Goal: Task Accomplishment & Management: Use online tool/utility

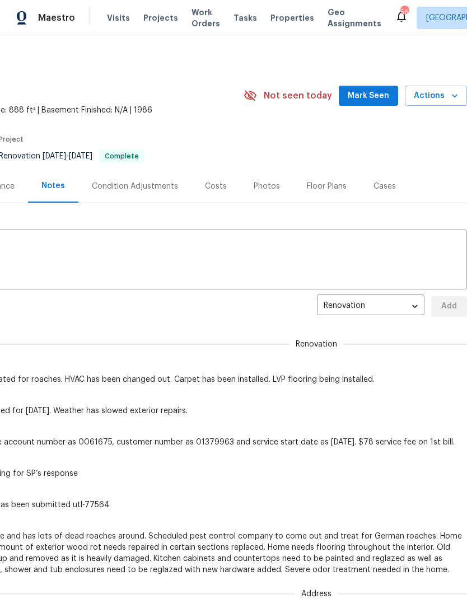
scroll to position [0, 165]
click at [389, 91] on span "Mark Seen" at bounding box center [368, 96] width 41 height 14
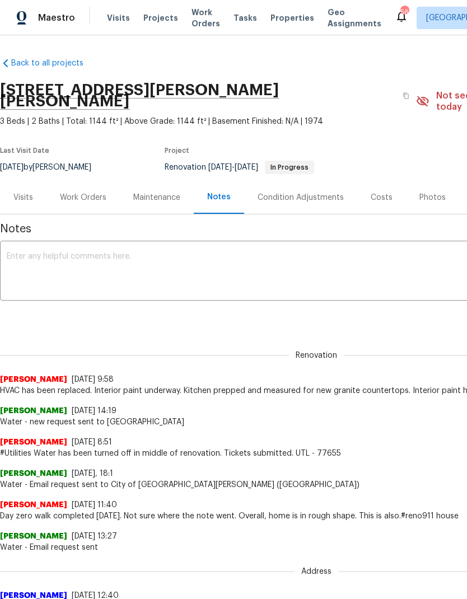
click at [78, 192] on div "Work Orders" at bounding box center [83, 197] width 46 height 11
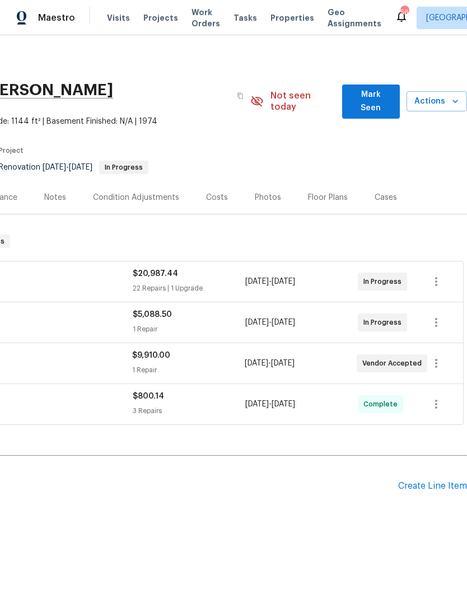
scroll to position [0, 166]
click at [374, 97] on span "Mark Seen" at bounding box center [371, 101] width 40 height 27
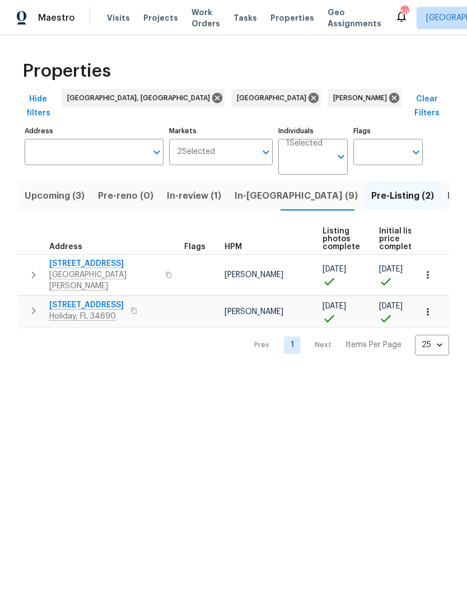
click at [253, 188] on span "In-reno (9)" at bounding box center [295, 196] width 123 height 16
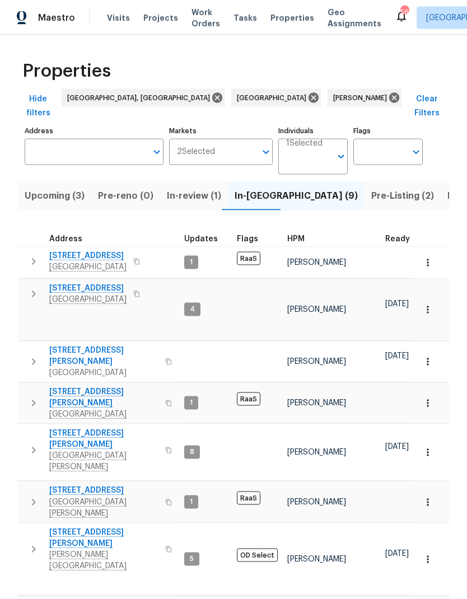
scroll to position [20, 0]
click at [176, 188] on span "In-review (1)" at bounding box center [194, 196] width 54 height 16
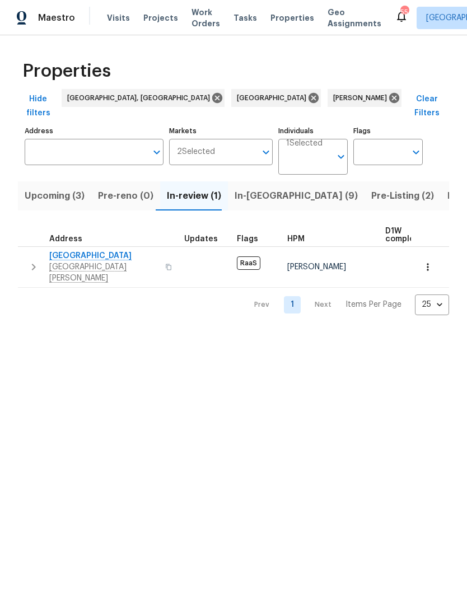
click at [55, 250] on span "7708 Belah Dr" at bounding box center [103, 255] width 109 height 11
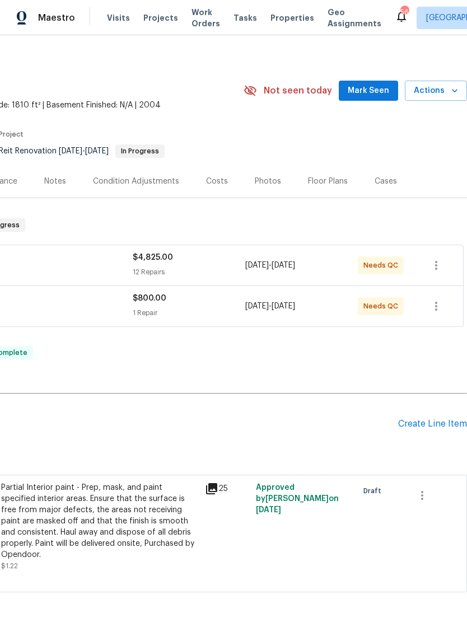
scroll to position [5, 166]
click at [374, 87] on span "Mark Seen" at bounding box center [367, 91] width 41 height 14
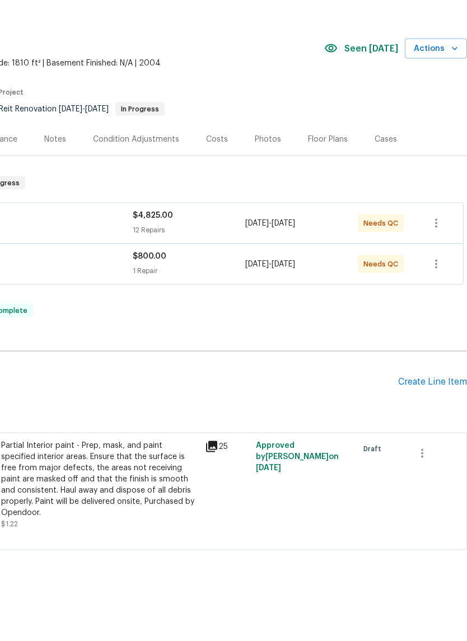
scroll to position [27, 0]
click at [422, 491] on icon "button" at bounding box center [422, 495] width 2 height 9
click at [432, 416] on li "Cancel" at bounding box center [429, 425] width 43 height 18
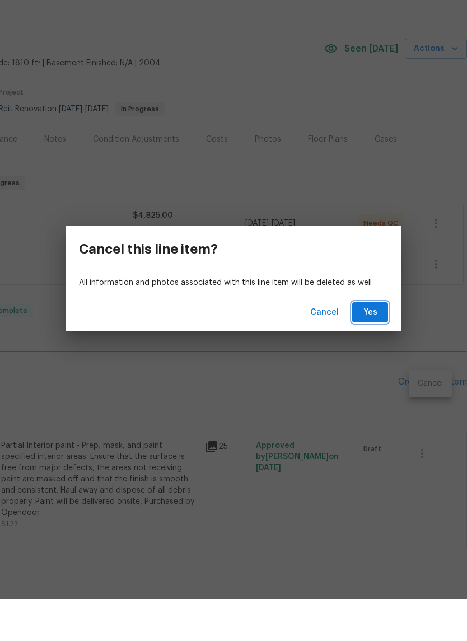
click at [369, 347] on span "Yes" at bounding box center [370, 354] width 18 height 14
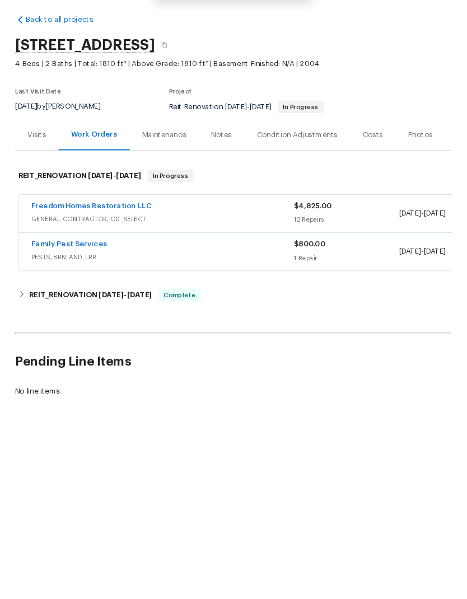
scroll to position [0, 0]
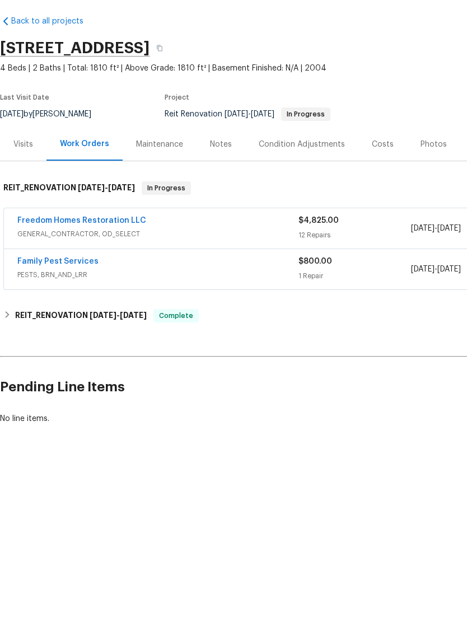
click at [218, 181] on div "Notes" at bounding box center [221, 186] width 22 height 11
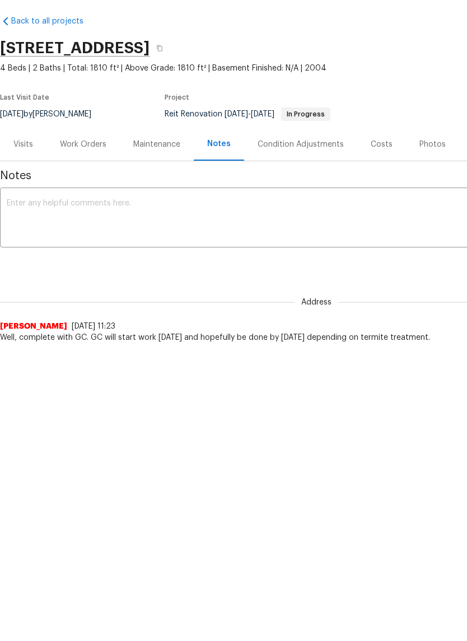
click at [346, 241] on textarea at bounding box center [316, 260] width 619 height 39
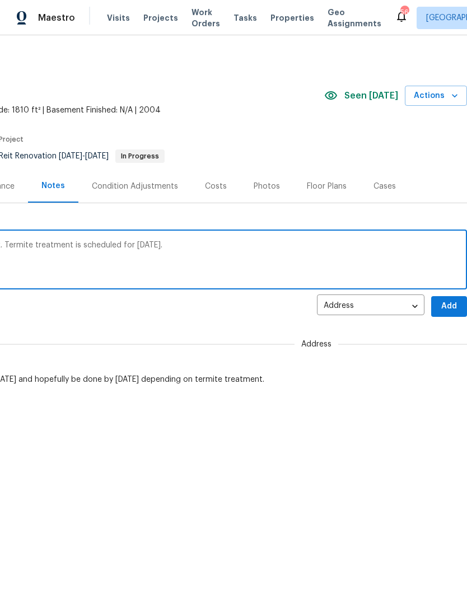
scroll to position [0, 166]
type textarea "GC has completed all interior exterior work. Termite treatment is scheduled for…"
click at [453, 303] on span "Add" at bounding box center [449, 306] width 18 height 14
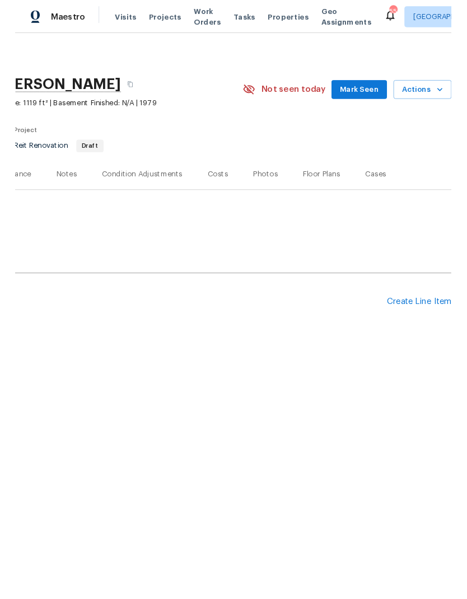
scroll to position [0, 166]
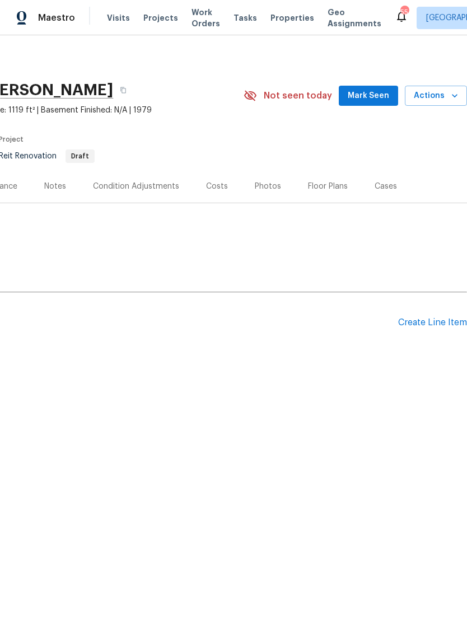
click at [432, 322] on div "Create Line Item" at bounding box center [432, 322] width 69 height 11
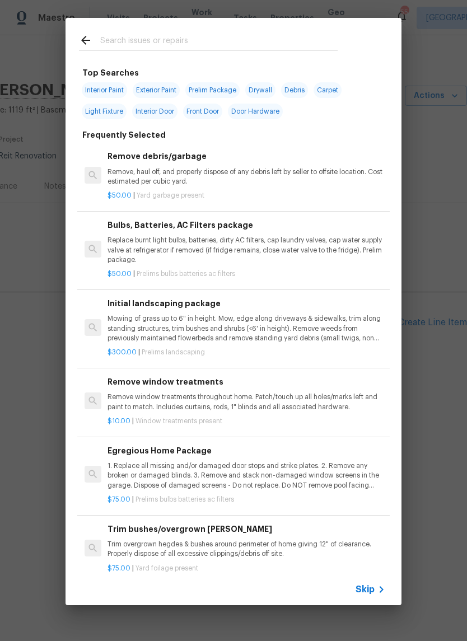
click at [370, 584] on span "Skip" at bounding box center [364, 589] width 19 height 11
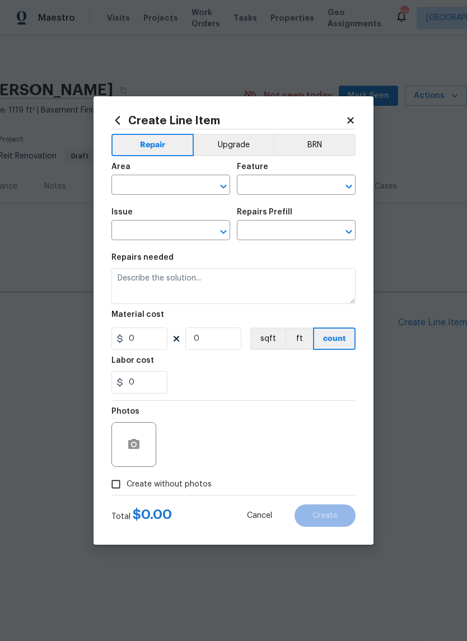
click at [138, 185] on input "text" at bounding box center [154, 185] width 87 height 17
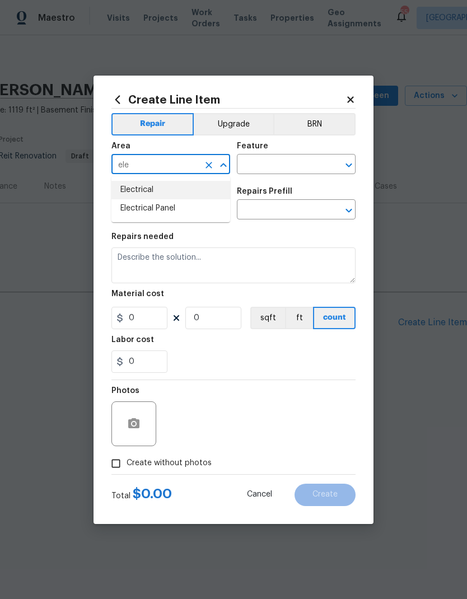
click at [131, 189] on li "Electrical" at bounding box center [170, 190] width 119 height 18
type input "Electrical"
click at [283, 157] on input "text" at bounding box center [280, 165] width 87 height 17
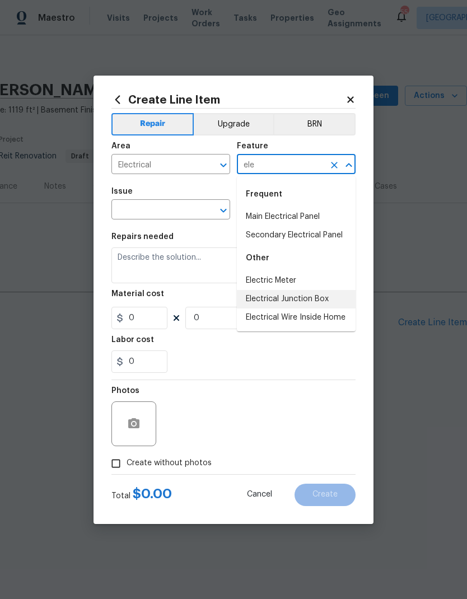
click at [258, 298] on li "Electrical Junction Box" at bounding box center [296, 299] width 119 height 18
type input "Electrical Junction Box"
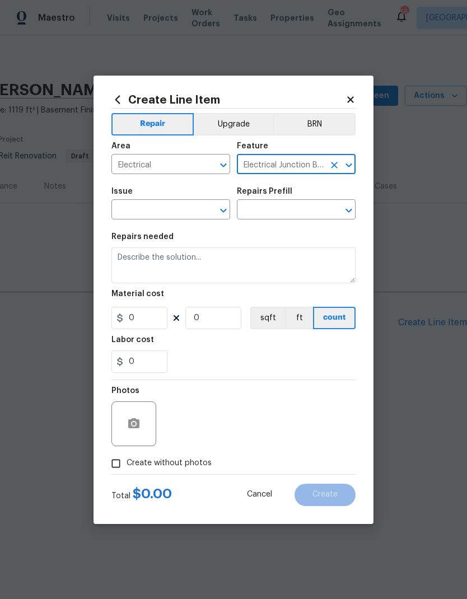
click at [132, 215] on input "text" at bounding box center [154, 210] width 87 height 17
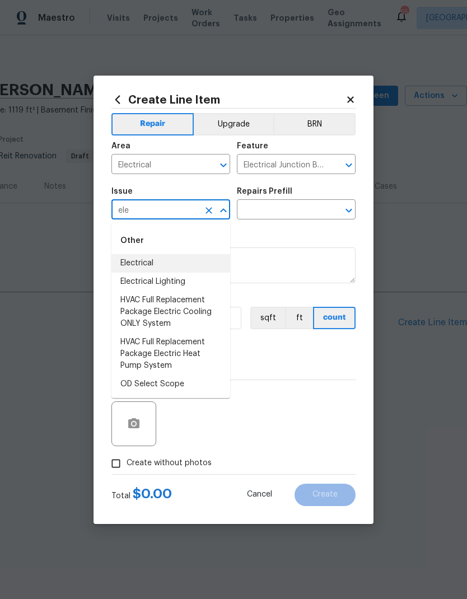
click at [128, 257] on li "Electrical" at bounding box center [170, 263] width 119 height 18
type input "Electrical"
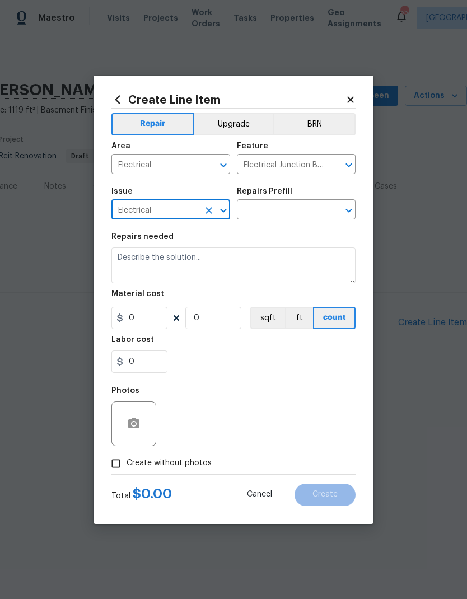
click at [275, 199] on div "Repairs Prefill" at bounding box center [296, 194] width 119 height 15
click at [261, 205] on input "text" at bounding box center [280, 210] width 87 height 17
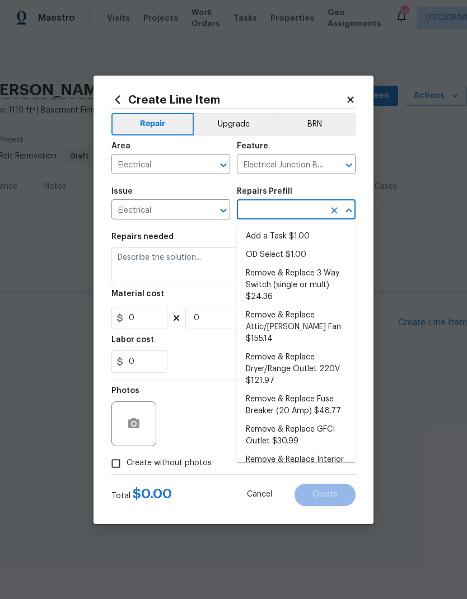
scroll to position [0, 0]
click at [305, 234] on li "Add a Task $1.00" at bounding box center [296, 236] width 119 height 18
type input "Add a Task $1.00"
type textarea "HPM to detail"
type input "1"
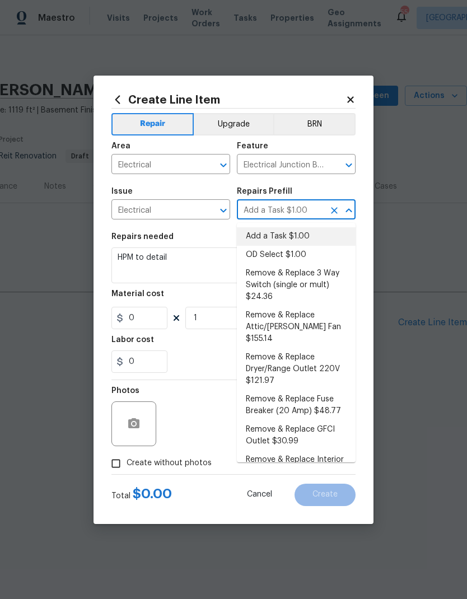
type input "1"
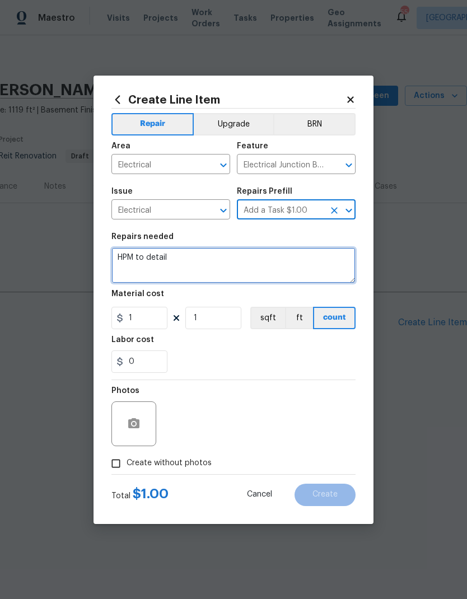
click at [239, 262] on textarea "HPM to detail" at bounding box center [233, 265] width 244 height 36
click at [238, 262] on textarea "HPM to detail" at bounding box center [233, 265] width 244 height 36
click at [237, 260] on textarea "HPM to detail" at bounding box center [233, 265] width 244 height 36
click at [238, 260] on textarea "HPM to detail" at bounding box center [233, 265] width 244 height 36
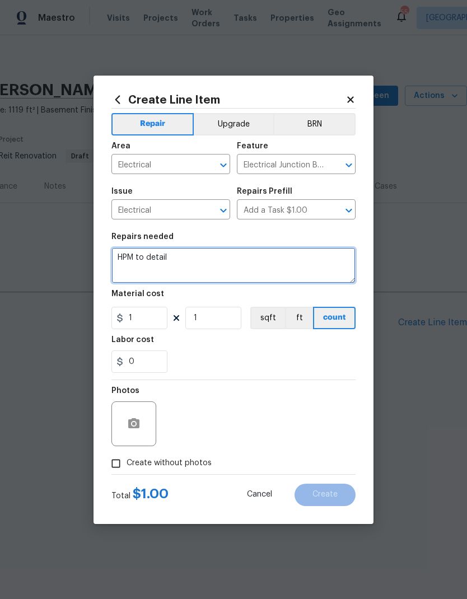
click at [237, 260] on textarea "HPM to detail" at bounding box center [233, 265] width 244 height 36
click at [238, 262] on textarea "HPM to detail" at bounding box center [233, 265] width 244 height 36
type textarea "H"
type textarea "Install missing cover on junction box in [GEOGRAPHIC_DATA]. See attached pictur…"
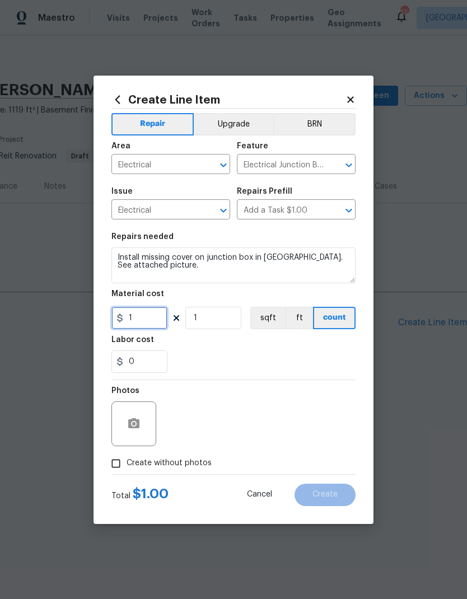
click at [145, 314] on input "1" at bounding box center [139, 318] width 56 height 22
type input "150"
click at [137, 432] on button "button" at bounding box center [133, 423] width 27 height 27
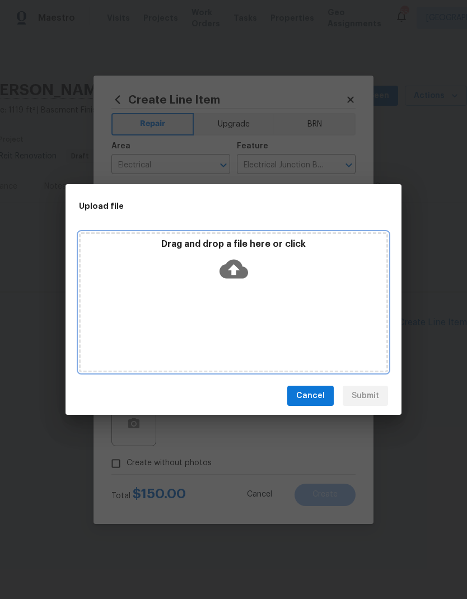
click at [248, 252] on div "Drag and drop a file here or click" at bounding box center [233, 262] width 305 height 48
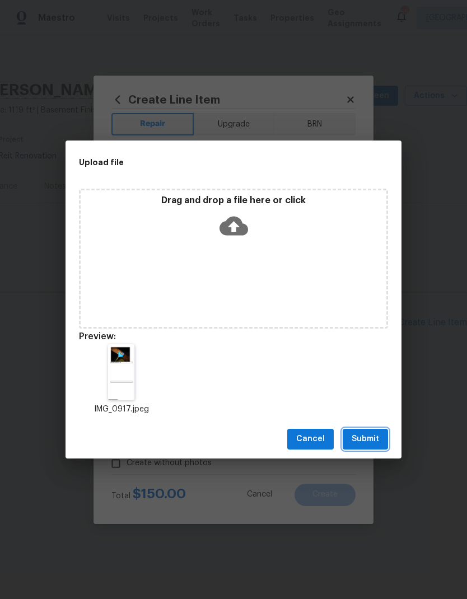
click at [365, 438] on span "Submit" at bounding box center [364, 439] width 27 height 14
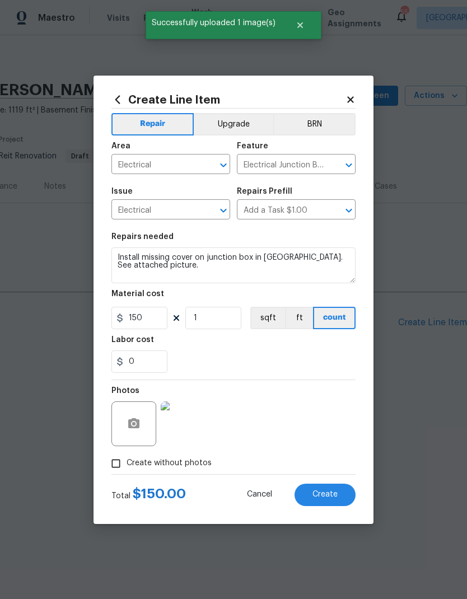
click at [334, 494] on span "Create" at bounding box center [324, 494] width 25 height 8
type input "0"
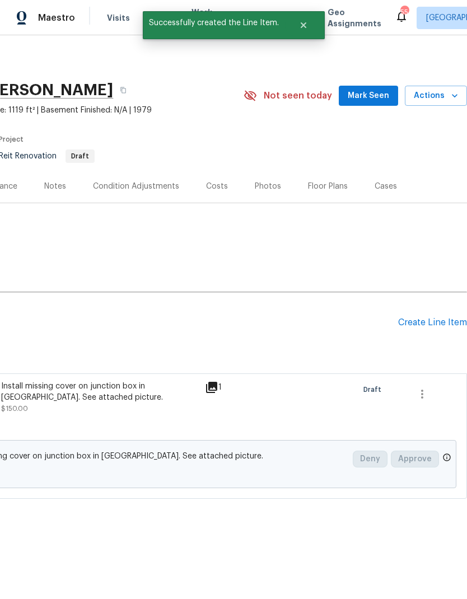
click at [375, 90] on span "Mark Seen" at bounding box center [367, 96] width 41 height 14
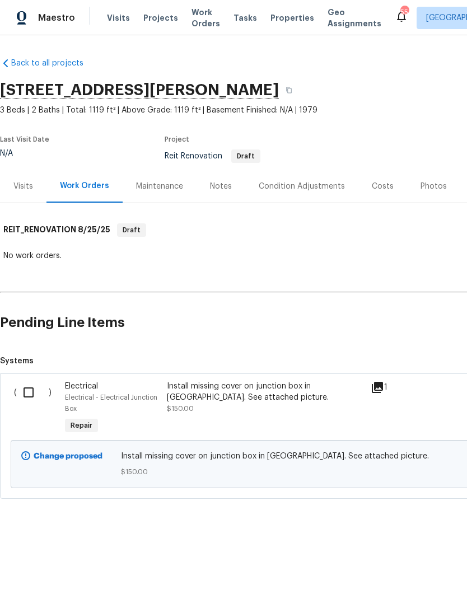
click at [33, 397] on input "checkbox" at bounding box center [33, 391] width 32 height 23
checkbox input "true"
click at [410, 574] on span "Create Work Order" at bounding box center [402, 571] width 74 height 14
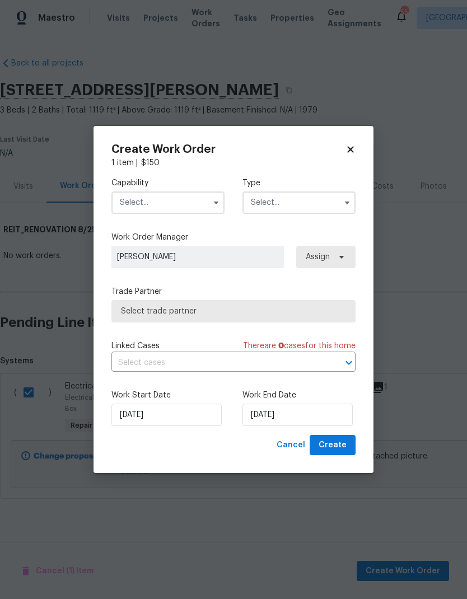
click at [143, 188] on div "Capability" at bounding box center [167, 195] width 113 height 36
click at [137, 213] on input "text" at bounding box center [167, 202] width 113 height 22
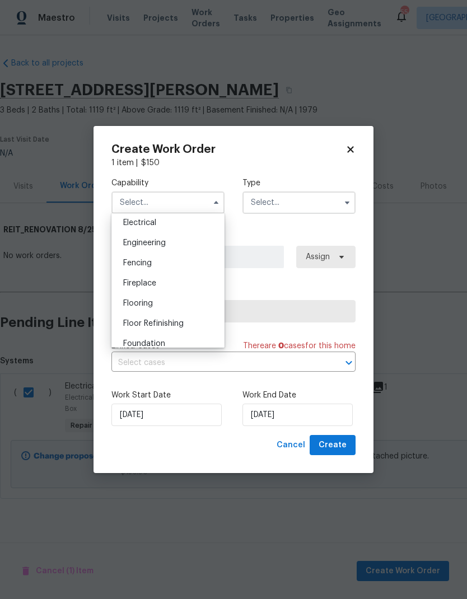
click at [129, 219] on span "Electrical" at bounding box center [139, 223] width 33 height 8
type input "Electrical"
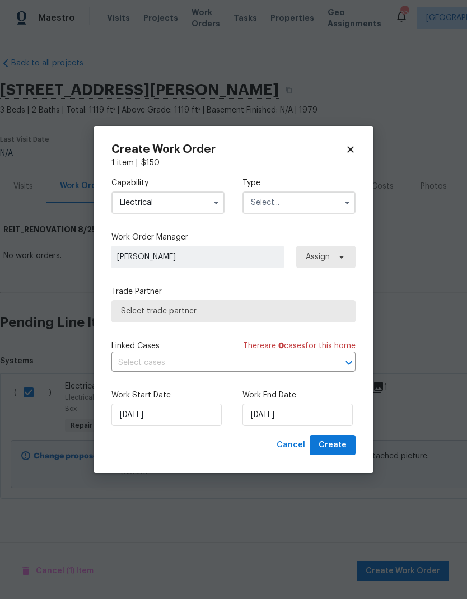
click at [299, 195] on input "text" at bounding box center [298, 202] width 113 height 22
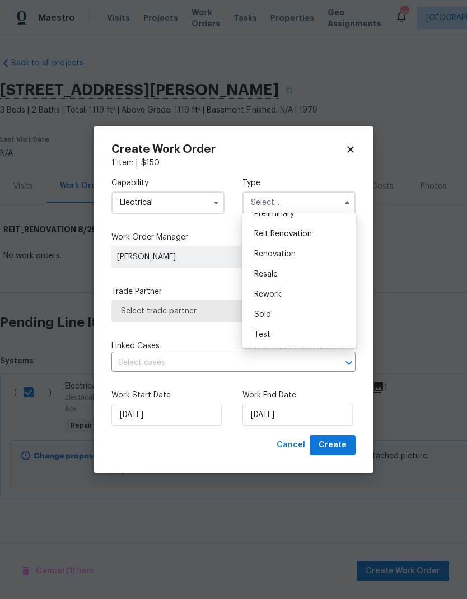
scroll to position [246, 0]
click at [314, 245] on div "Reit Renovation" at bounding box center [298, 242] width 107 height 20
type input "Reit Renovation"
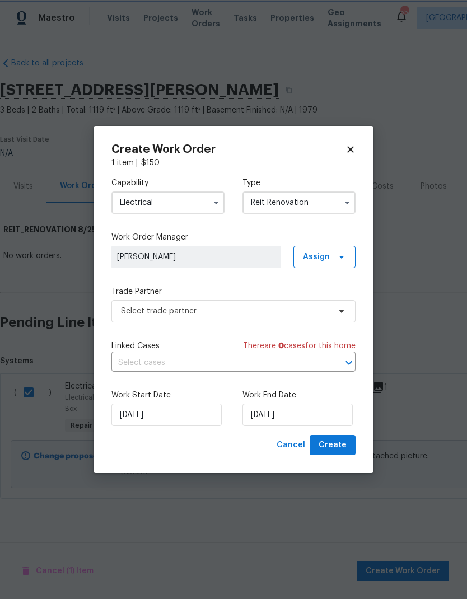
scroll to position [0, 0]
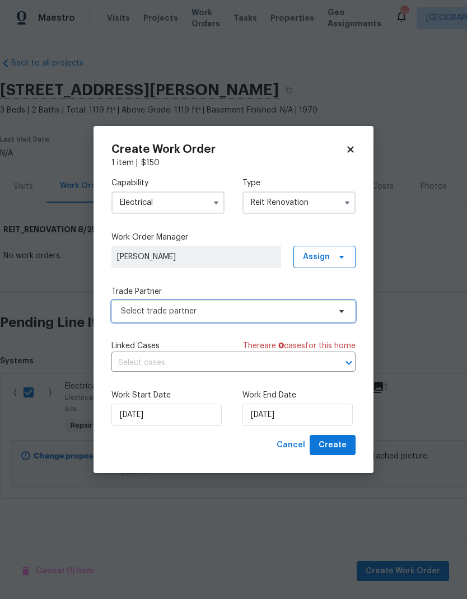
click at [129, 308] on span "Select trade partner" at bounding box center [225, 310] width 209 height 11
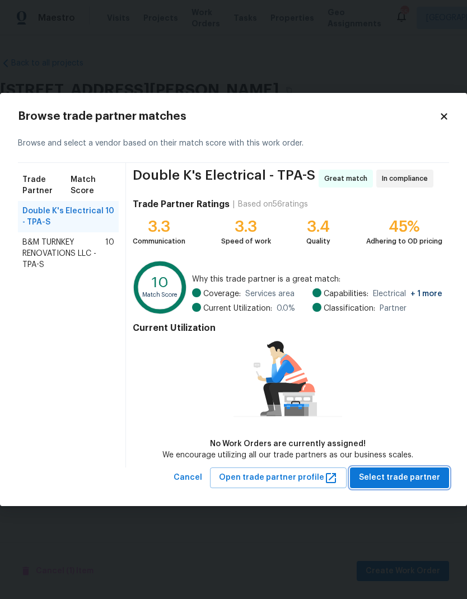
click at [409, 480] on span "Select trade partner" at bounding box center [399, 478] width 81 height 14
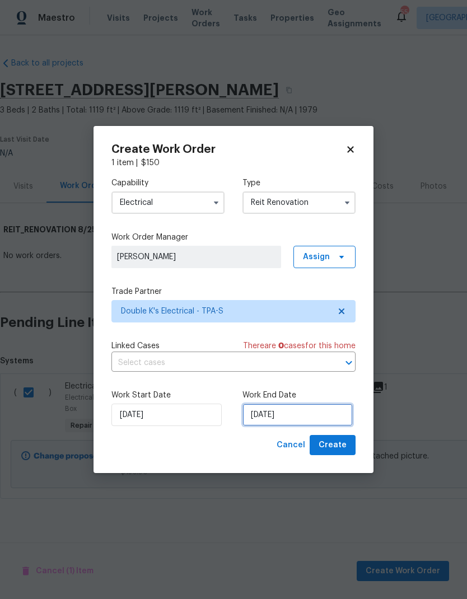
click at [321, 415] on input "[DATE]" at bounding box center [297, 414] width 110 height 22
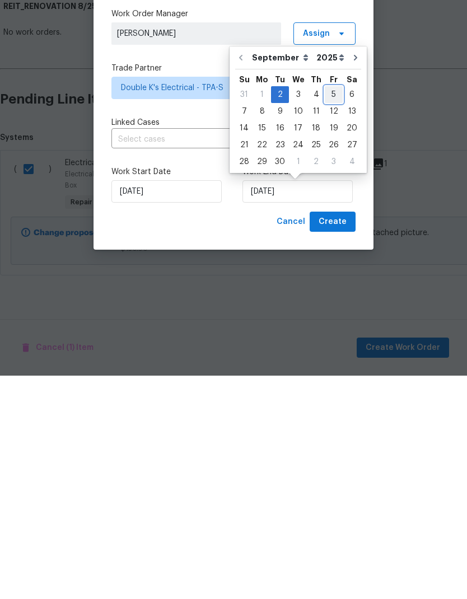
click at [330, 310] on div "5" at bounding box center [334, 318] width 18 height 16
type input "[DATE]"
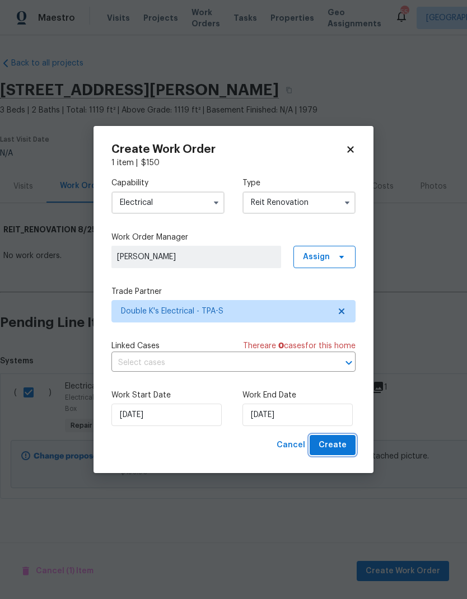
click at [344, 444] on span "Create" at bounding box center [332, 445] width 28 height 14
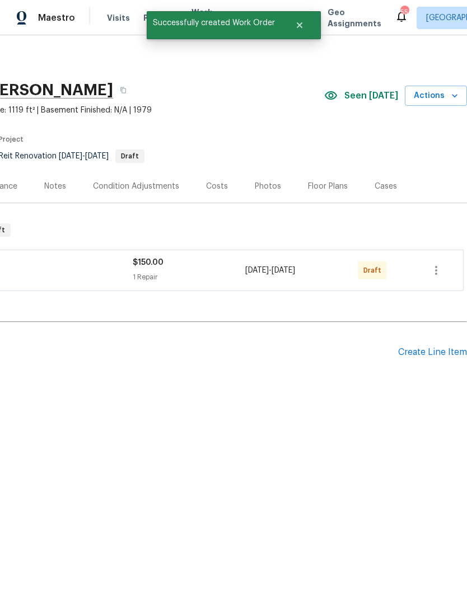
scroll to position [0, 166]
click at [436, 269] on icon "button" at bounding box center [436, 270] width 2 height 9
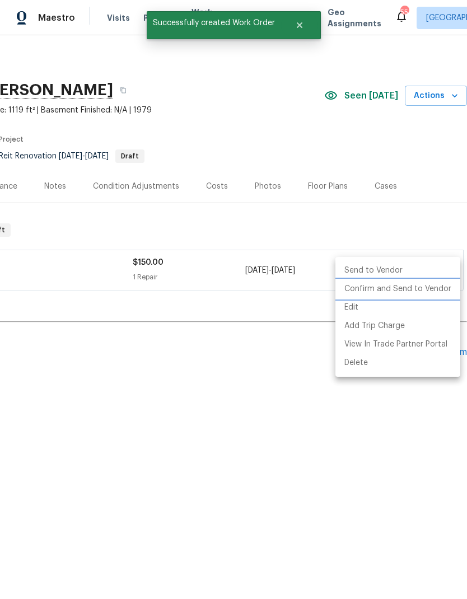
click at [415, 284] on li "Confirm and Send to Vendor" at bounding box center [397, 289] width 125 height 18
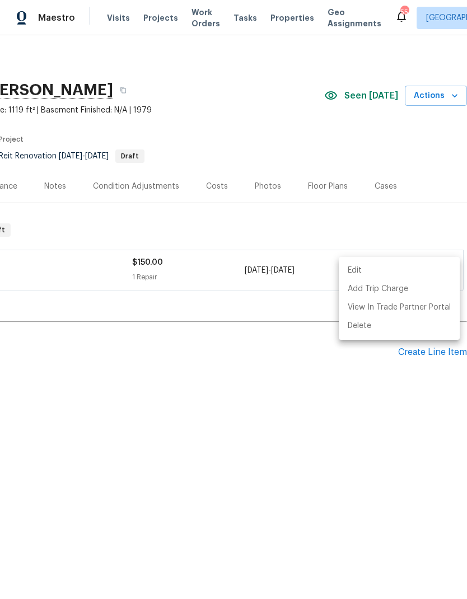
click at [329, 153] on div at bounding box center [233, 299] width 467 height 599
